Goal: Navigation & Orientation: Find specific page/section

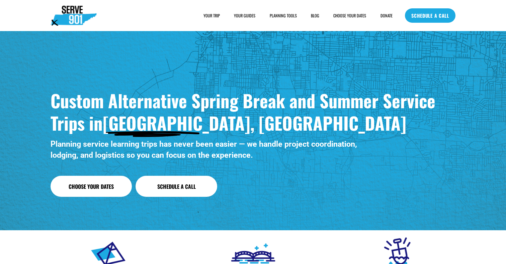
click at [0, 0] on span "FAQs" at bounding box center [0, 0] width 0 height 0
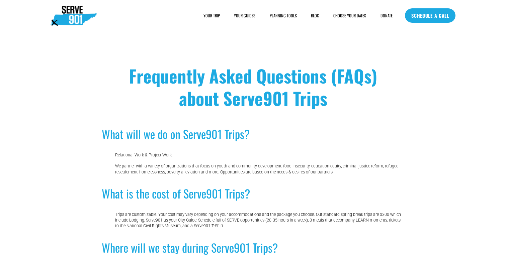
click at [0, 0] on span "SAMPLE SCHEDULE" at bounding box center [0, 0] width 0 height 0
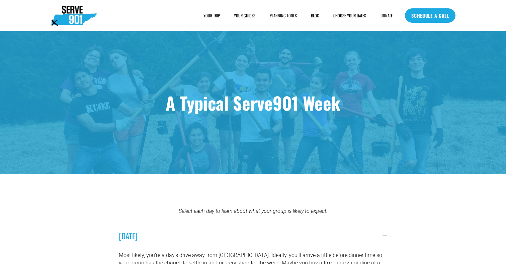
click at [0, 0] on span "HOUSING" at bounding box center [0, 0] width 0 height 0
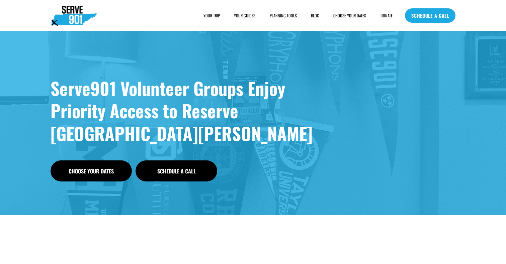
click at [244, 16] on link "YOUR GUIDES" at bounding box center [244, 15] width 21 height 7
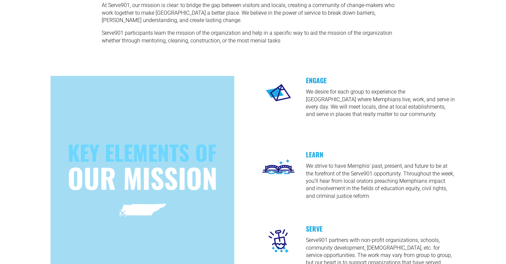
scroll to position [671, 0]
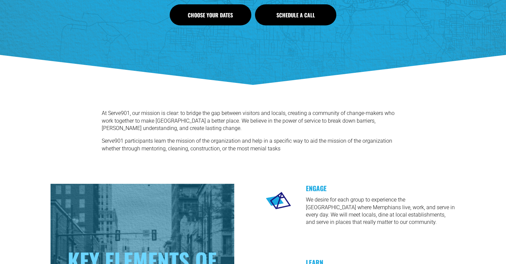
click at [237, 13] on link "Choose Your Dates" at bounding box center [210, 14] width 81 height 21
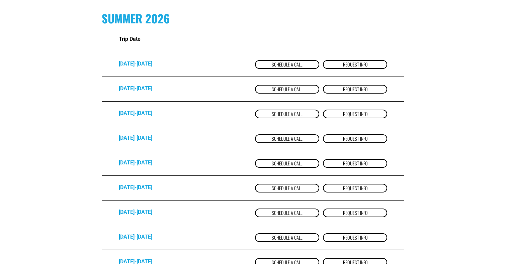
scroll to position [754, 0]
